Goal: Leave review/rating: Leave review/rating

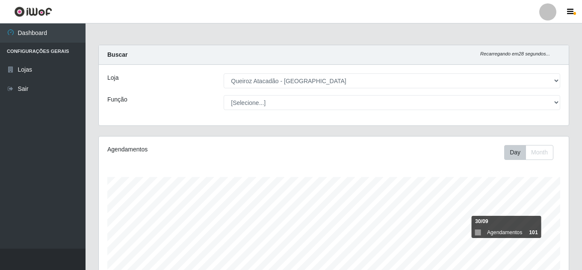
select select "225"
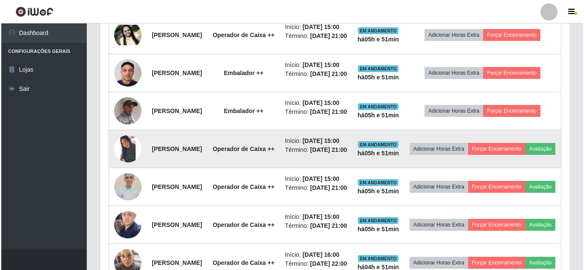
scroll to position [177, 470]
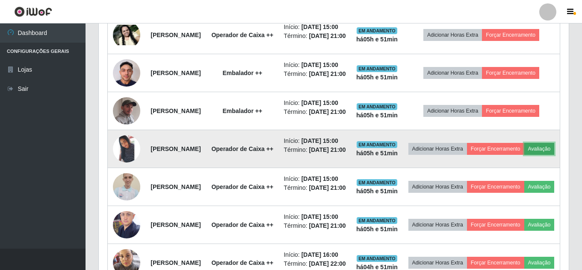
click at [524, 155] on button "Avaliação" at bounding box center [539, 149] width 30 height 12
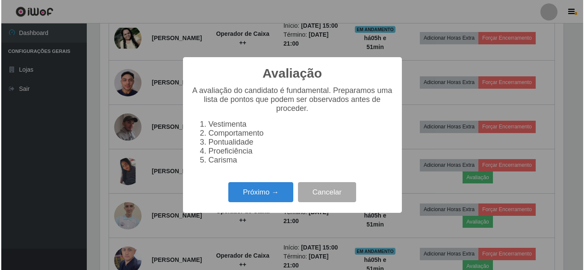
scroll to position [177, 465]
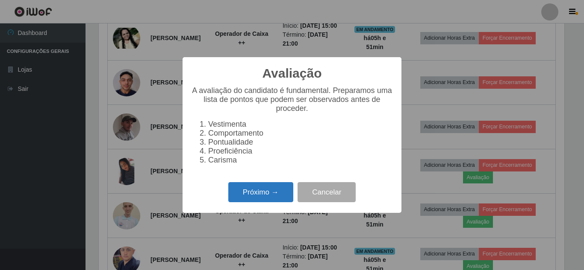
click at [258, 196] on button "Próximo →" at bounding box center [260, 192] width 65 height 20
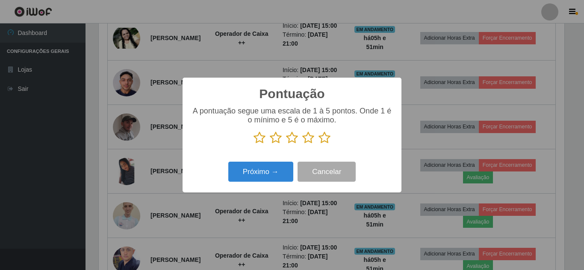
click at [328, 140] on icon at bounding box center [324, 138] width 12 height 13
click at [318, 144] on input "radio" at bounding box center [318, 144] width 0 height 0
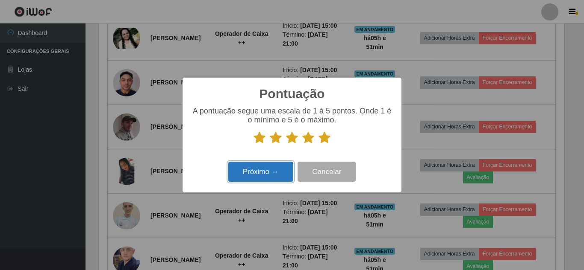
click at [256, 173] on button "Próximo →" at bounding box center [260, 172] width 65 height 20
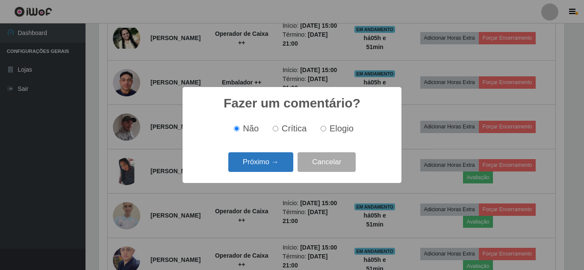
click at [275, 160] on button "Próximo →" at bounding box center [260, 163] width 65 height 20
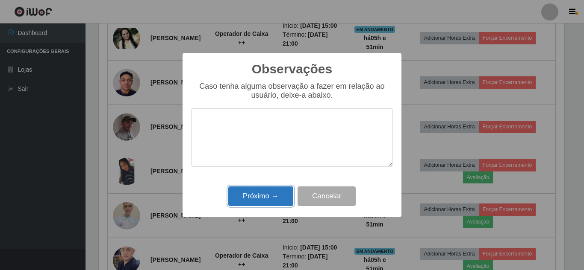
click at [266, 202] on button "Próximo →" at bounding box center [260, 197] width 65 height 20
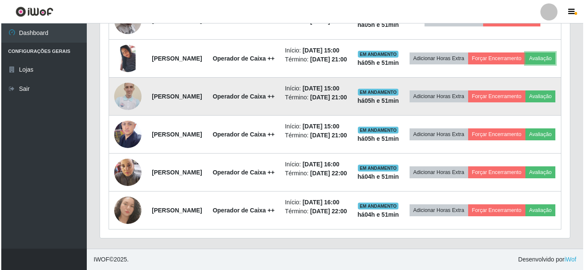
scroll to position [487, 0]
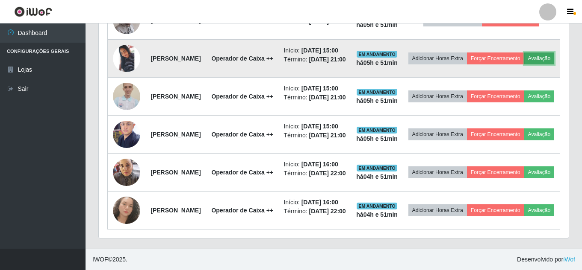
click at [524, 65] on button "Avaliação" at bounding box center [539, 59] width 30 height 12
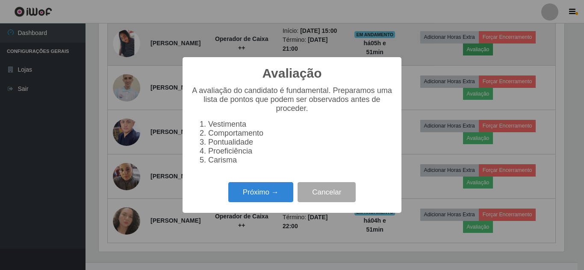
scroll to position [177, 465]
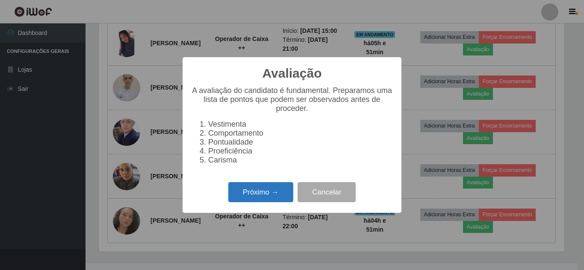
click at [267, 203] on button "Próximo →" at bounding box center [260, 192] width 65 height 20
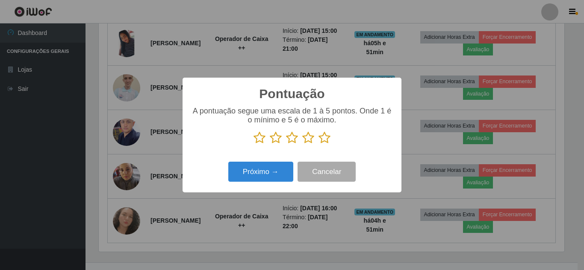
scroll to position [427092, 426804]
click at [329, 138] on icon at bounding box center [324, 138] width 12 height 13
click at [318, 144] on input "radio" at bounding box center [318, 144] width 0 height 0
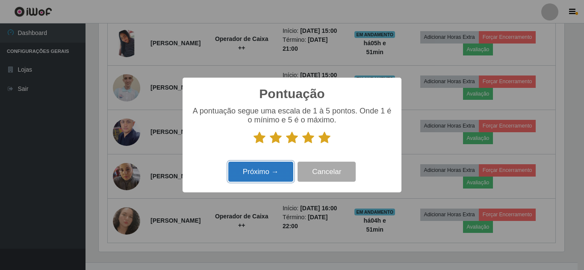
click at [254, 177] on button "Próximo →" at bounding box center [260, 172] width 65 height 20
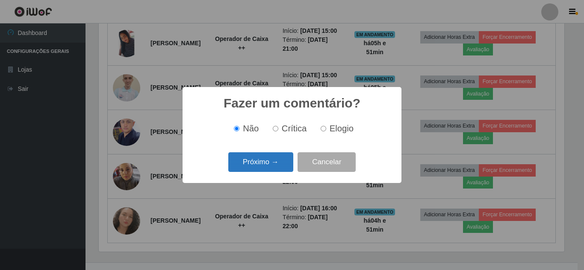
click at [261, 166] on button "Próximo →" at bounding box center [260, 163] width 65 height 20
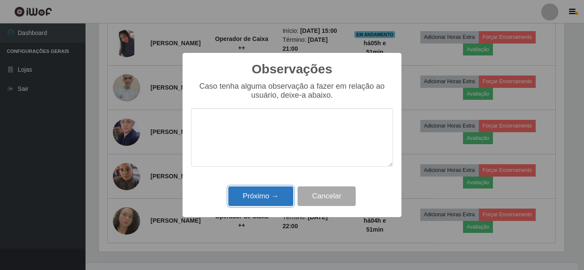
click at [264, 195] on button "Próximo →" at bounding box center [260, 197] width 65 height 20
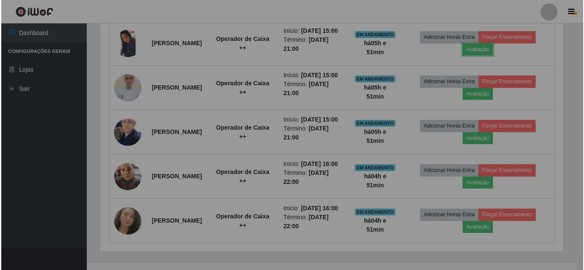
scroll to position [177, 470]
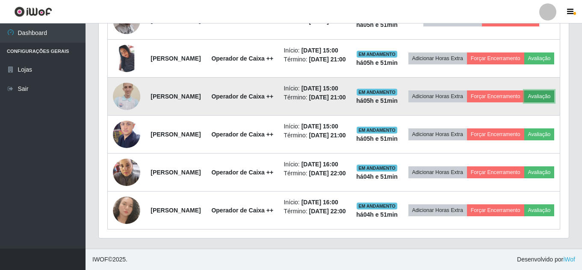
click at [524, 103] on button "Avaliação" at bounding box center [539, 97] width 30 height 12
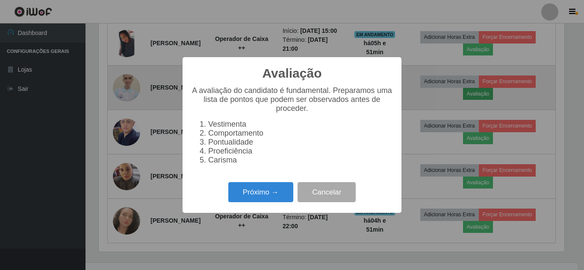
scroll to position [177, 465]
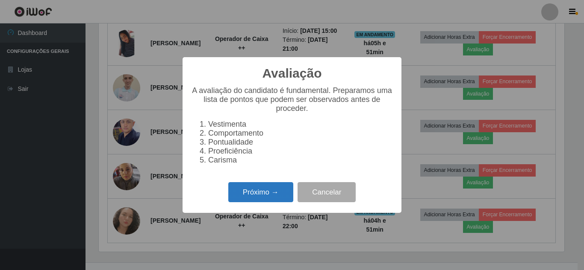
click at [261, 202] on button "Próximo →" at bounding box center [260, 192] width 65 height 20
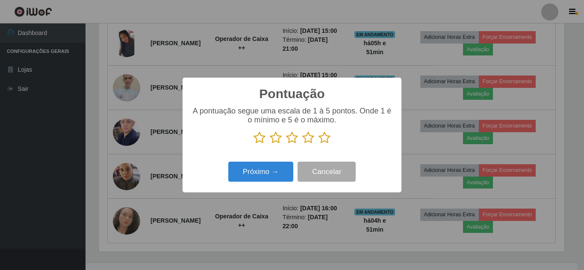
scroll to position [427092, 426804]
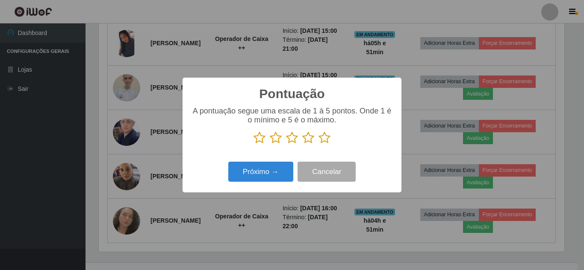
click at [322, 139] on icon at bounding box center [324, 138] width 12 height 13
click at [318, 144] on input "radio" at bounding box center [318, 144] width 0 height 0
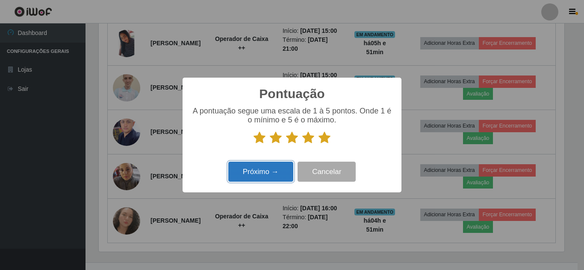
click at [273, 170] on button "Próximo →" at bounding box center [260, 172] width 65 height 20
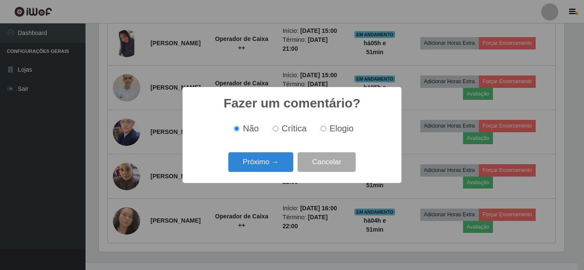
click at [273, 170] on button "Próximo →" at bounding box center [260, 163] width 65 height 20
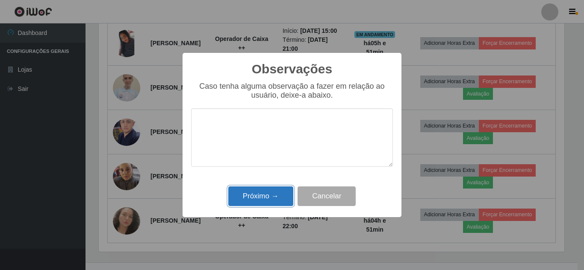
click at [259, 199] on button "Próximo →" at bounding box center [260, 197] width 65 height 20
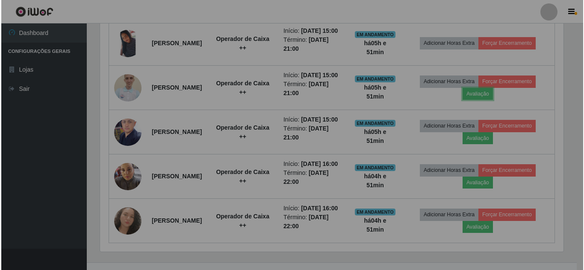
scroll to position [177, 470]
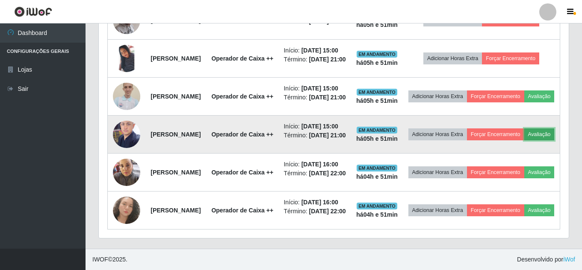
click at [524, 141] on button "Avaliação" at bounding box center [539, 135] width 30 height 12
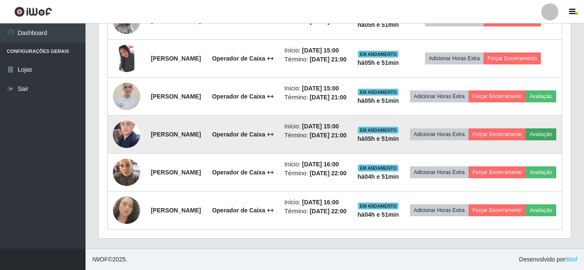
scroll to position [177, 465]
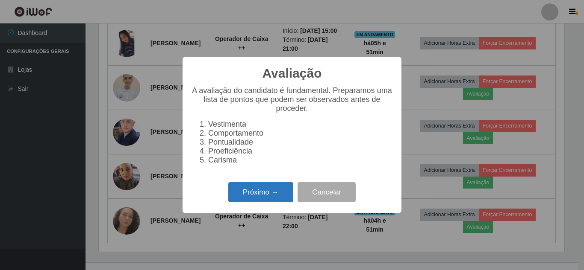
click at [262, 203] on button "Próximo →" at bounding box center [260, 192] width 65 height 20
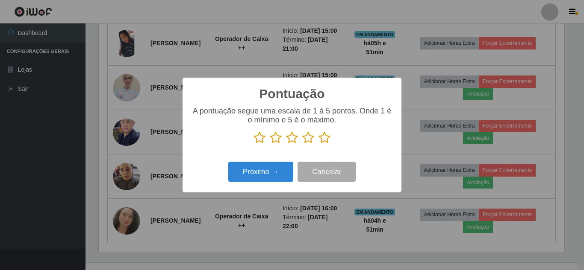
click at [324, 138] on icon at bounding box center [324, 138] width 12 height 13
click at [318, 144] on input "radio" at bounding box center [318, 144] width 0 height 0
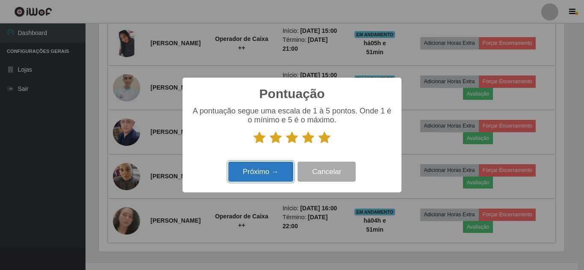
click at [271, 172] on button "Próximo →" at bounding box center [260, 172] width 65 height 20
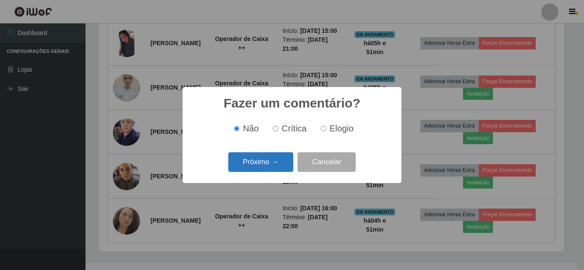
click at [272, 167] on button "Próximo →" at bounding box center [260, 163] width 65 height 20
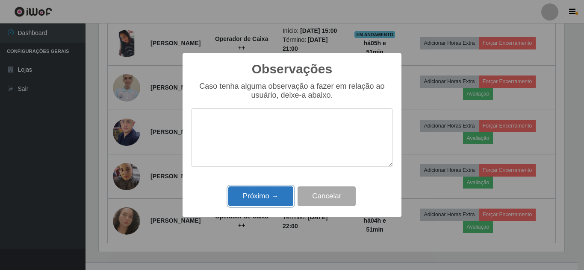
click at [262, 195] on button "Próximo →" at bounding box center [260, 197] width 65 height 20
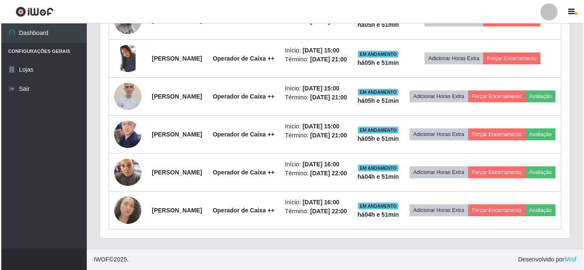
scroll to position [177, 470]
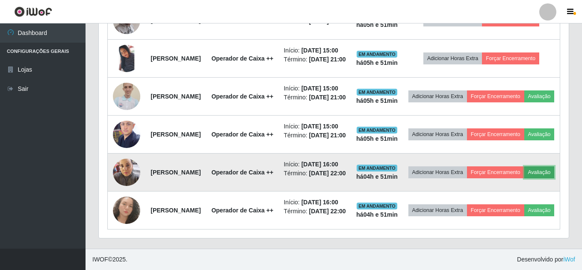
click at [524, 179] on button "Avaliação" at bounding box center [539, 173] width 30 height 12
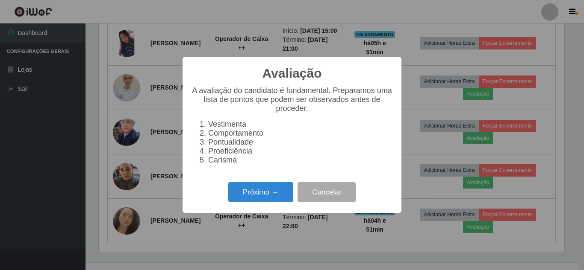
scroll to position [0, 0]
click at [253, 200] on button "Próximo →" at bounding box center [260, 192] width 65 height 20
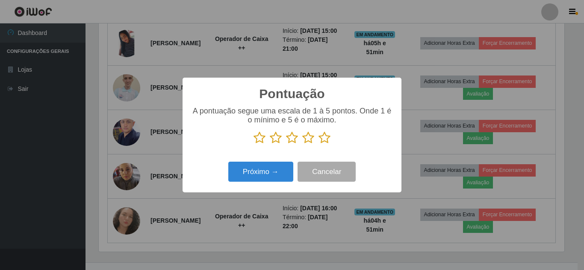
click at [324, 138] on icon at bounding box center [324, 138] width 12 height 13
click at [318, 144] on input "radio" at bounding box center [318, 144] width 0 height 0
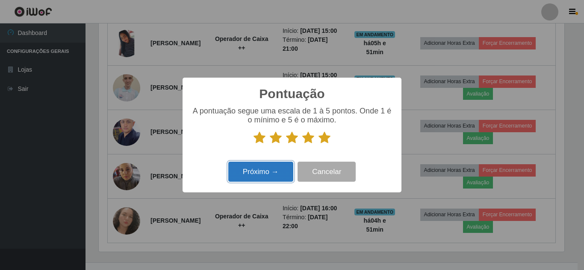
click at [252, 174] on button "Próximo →" at bounding box center [260, 172] width 65 height 20
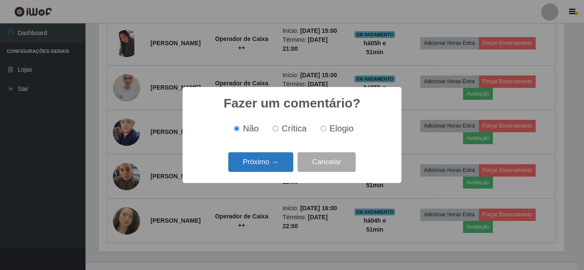
click at [269, 165] on button "Próximo →" at bounding box center [260, 163] width 65 height 20
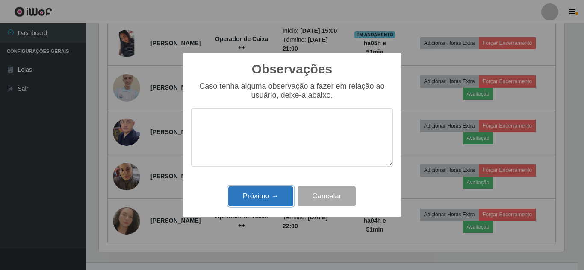
click at [266, 196] on button "Próximo →" at bounding box center [260, 197] width 65 height 20
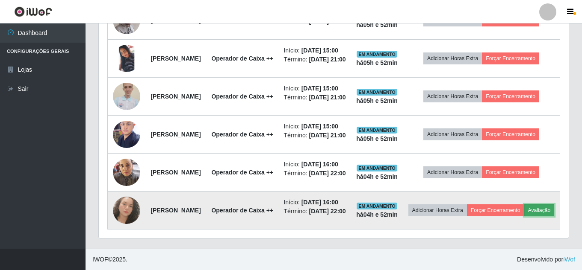
click at [524, 213] on button "Avaliação" at bounding box center [539, 211] width 30 height 12
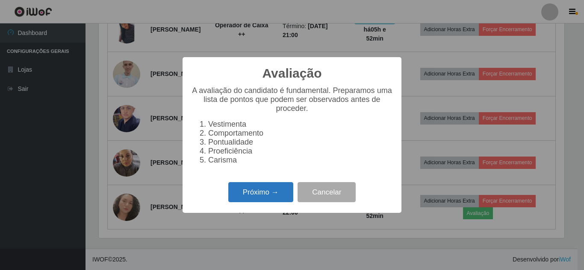
click at [268, 199] on button "Próximo →" at bounding box center [260, 192] width 65 height 20
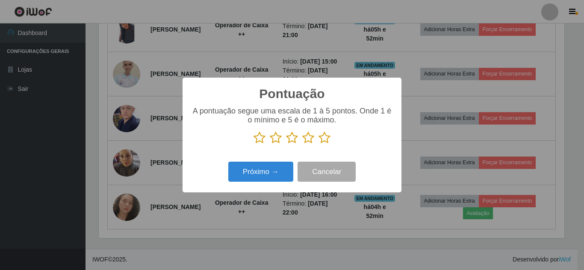
click at [326, 139] on icon at bounding box center [324, 138] width 12 height 13
click at [318, 144] on input "radio" at bounding box center [318, 144] width 0 height 0
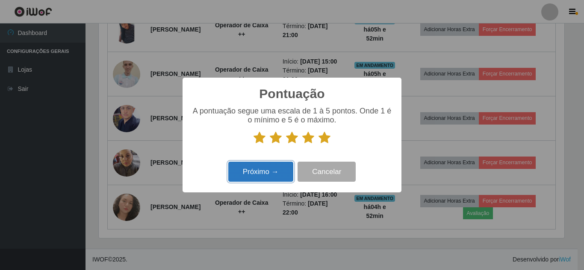
click at [264, 171] on button "Próximo →" at bounding box center [260, 172] width 65 height 20
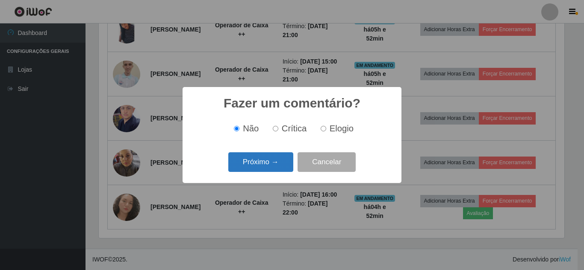
click at [264, 168] on button "Próximo →" at bounding box center [260, 163] width 65 height 20
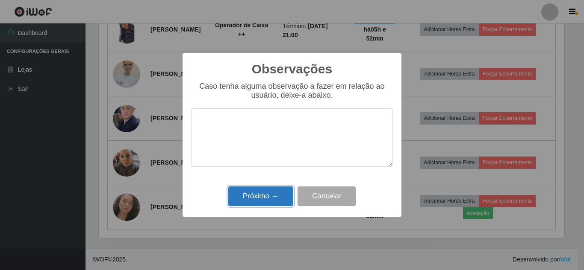
click at [262, 194] on button "Próximo →" at bounding box center [260, 197] width 65 height 20
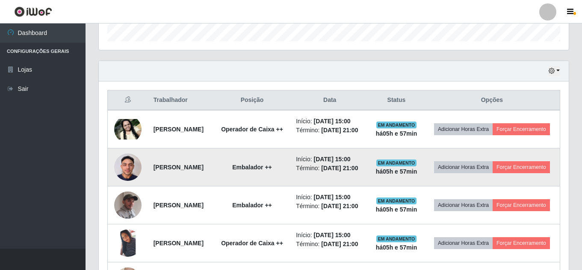
scroll to position [273, 0]
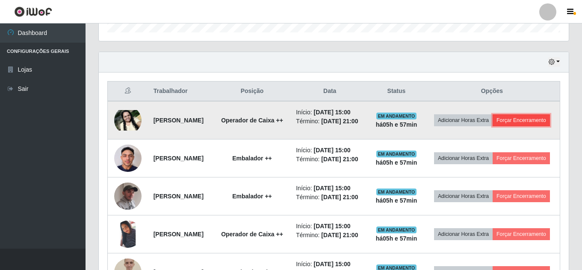
click at [503, 126] on button "Forçar Encerramento" at bounding box center [520, 121] width 57 height 12
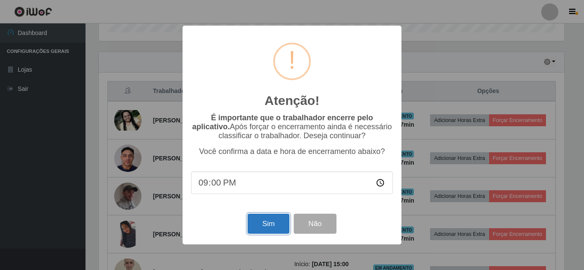
click at [273, 225] on button "Sim" at bounding box center [267, 224] width 41 height 20
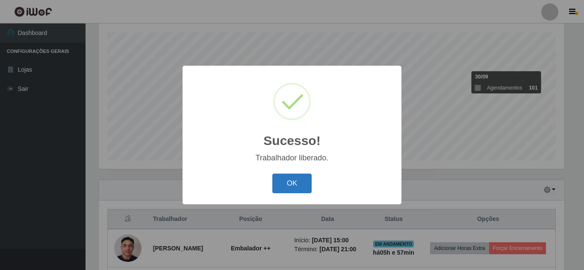
click at [294, 182] on button "OK" at bounding box center [292, 184] width 40 height 20
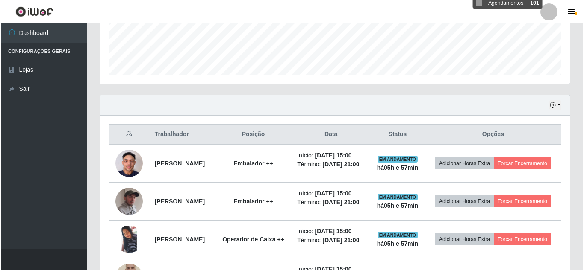
scroll to position [230, 0]
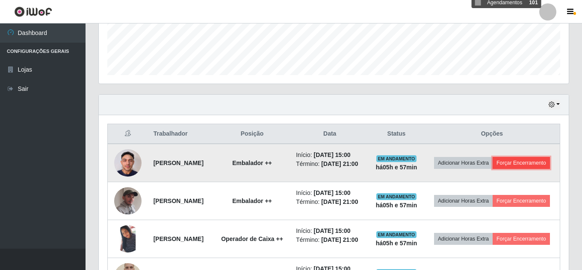
click at [504, 169] on button "Forçar Encerramento" at bounding box center [520, 163] width 57 height 12
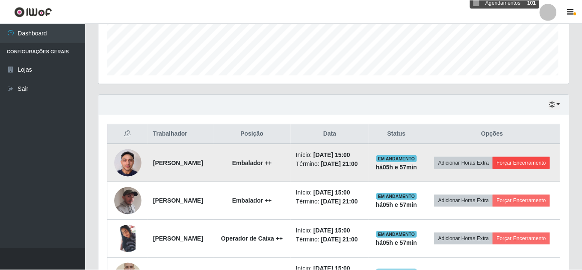
scroll to position [177, 465]
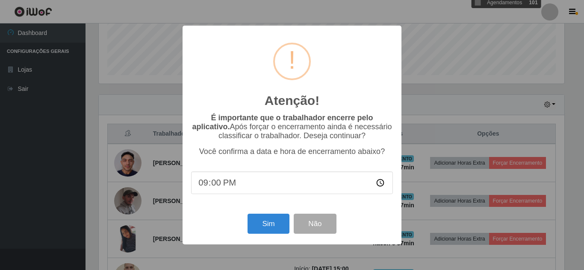
click at [516, 35] on div "Atenção! × É importante que o trabalhador encerre pelo aplicativo. Após forçar …" at bounding box center [292, 135] width 584 height 270
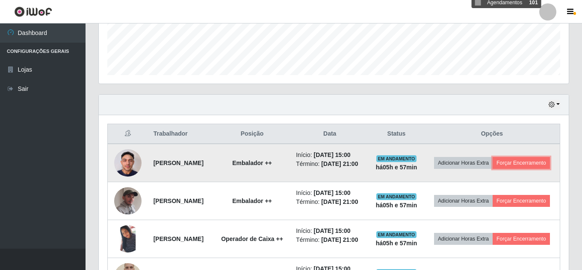
scroll to position [316, 0]
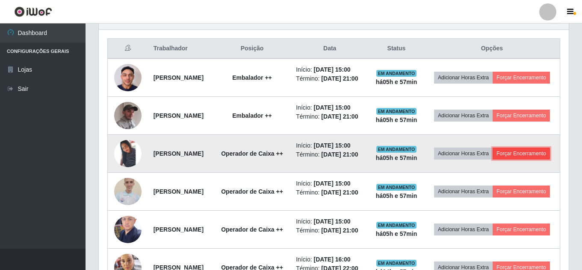
click at [507, 160] on button "Forçar Encerramento" at bounding box center [520, 154] width 57 height 12
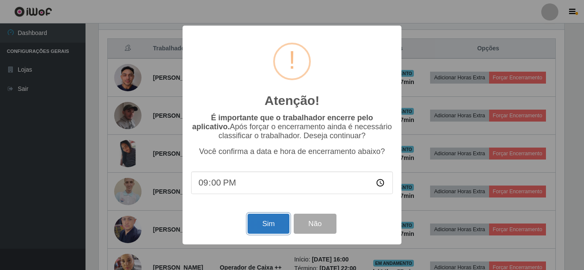
click at [258, 227] on button "Sim" at bounding box center [267, 224] width 41 height 20
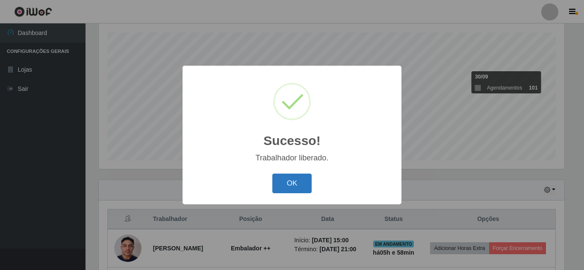
click at [298, 191] on button "OK" at bounding box center [292, 184] width 40 height 20
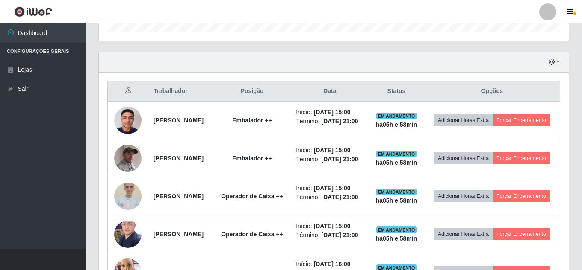
scroll to position [358, 0]
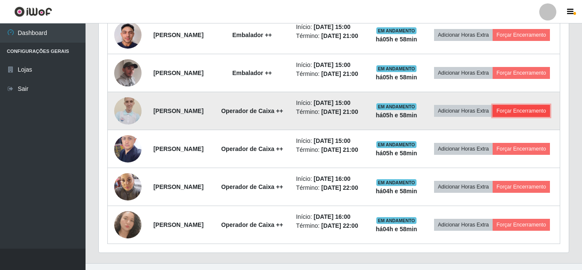
click at [505, 117] on button "Forçar Encerramento" at bounding box center [520, 111] width 57 height 12
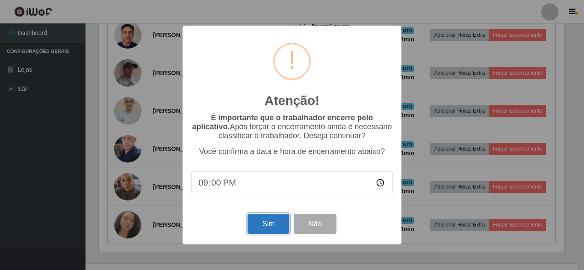
click at [276, 231] on button "Sim" at bounding box center [267, 224] width 41 height 20
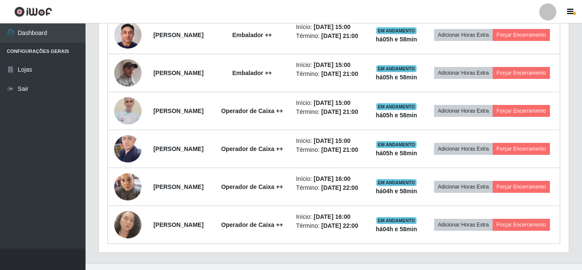
scroll to position [177, 470]
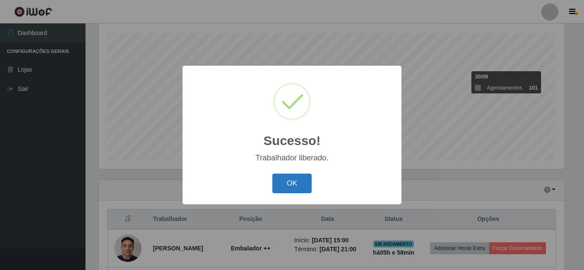
click at [293, 185] on button "OK" at bounding box center [292, 184] width 40 height 20
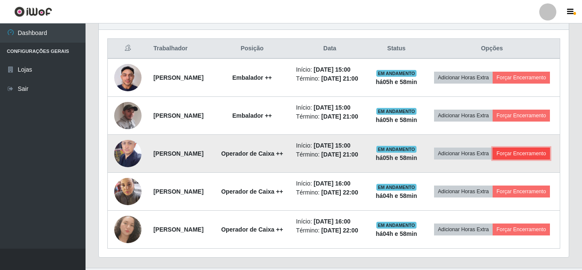
click at [501, 160] on button "Forçar Encerramento" at bounding box center [520, 154] width 57 height 12
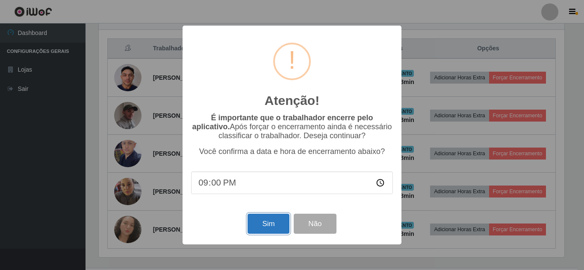
click at [271, 227] on button "Sim" at bounding box center [267, 224] width 41 height 20
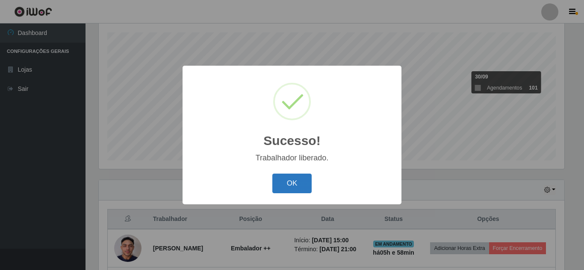
click at [293, 188] on button "OK" at bounding box center [292, 184] width 40 height 20
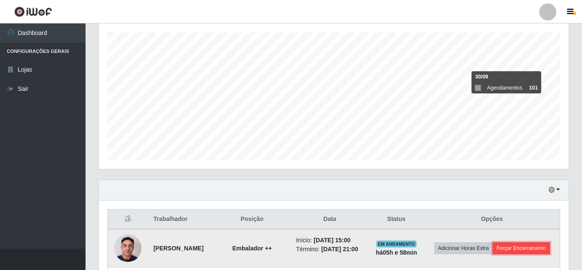
click at [502, 255] on button "Forçar Encerramento" at bounding box center [520, 249] width 57 height 12
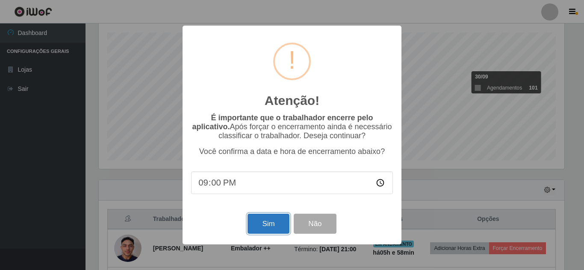
click at [274, 226] on button "Sim" at bounding box center [267, 224] width 41 height 20
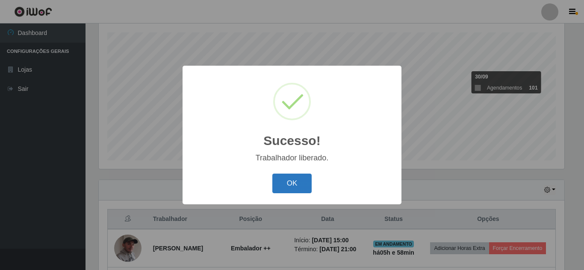
click at [303, 190] on button "OK" at bounding box center [292, 184] width 40 height 20
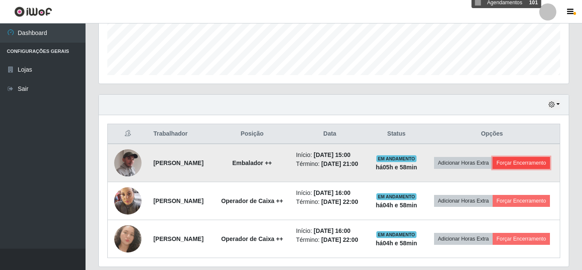
click at [511, 169] on button "Forçar Encerramento" at bounding box center [520, 163] width 57 height 12
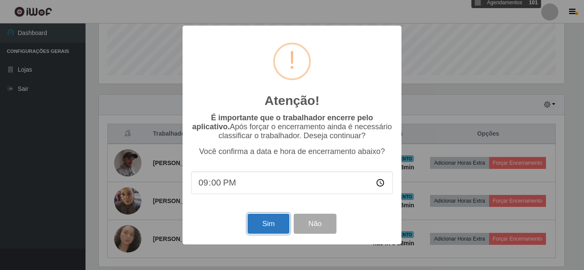
click at [255, 228] on button "Sim" at bounding box center [267, 224] width 41 height 20
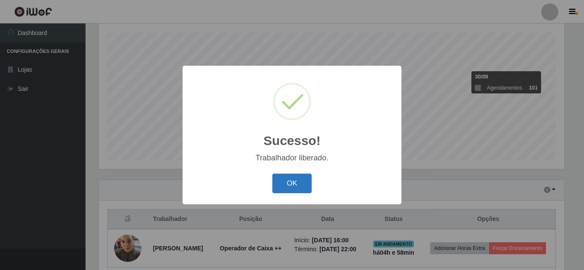
click at [300, 187] on button "OK" at bounding box center [292, 184] width 40 height 20
